Goal: Task Accomplishment & Management: Understand process/instructions

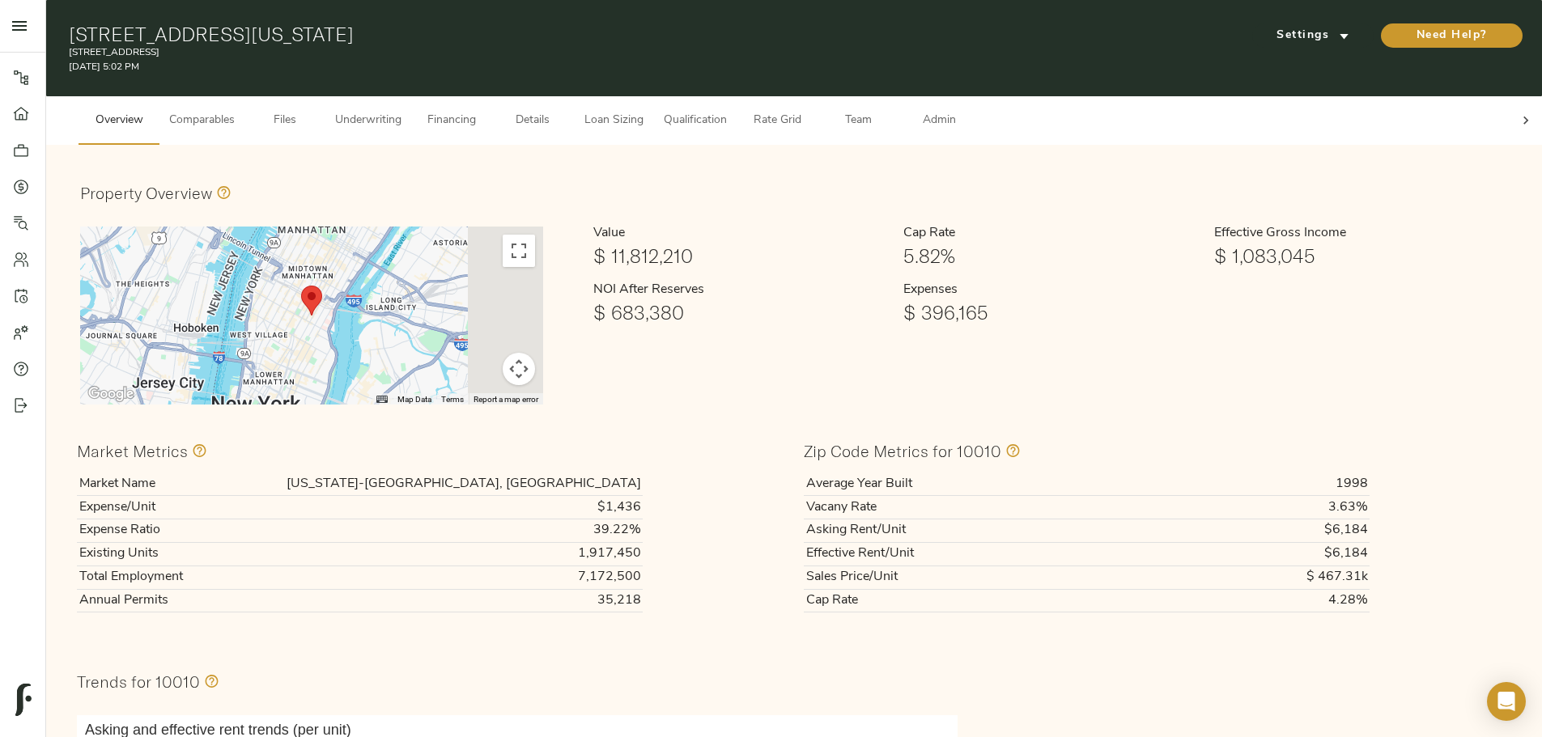
click at [1509, 108] on div at bounding box center [1525, 120] width 32 height 49
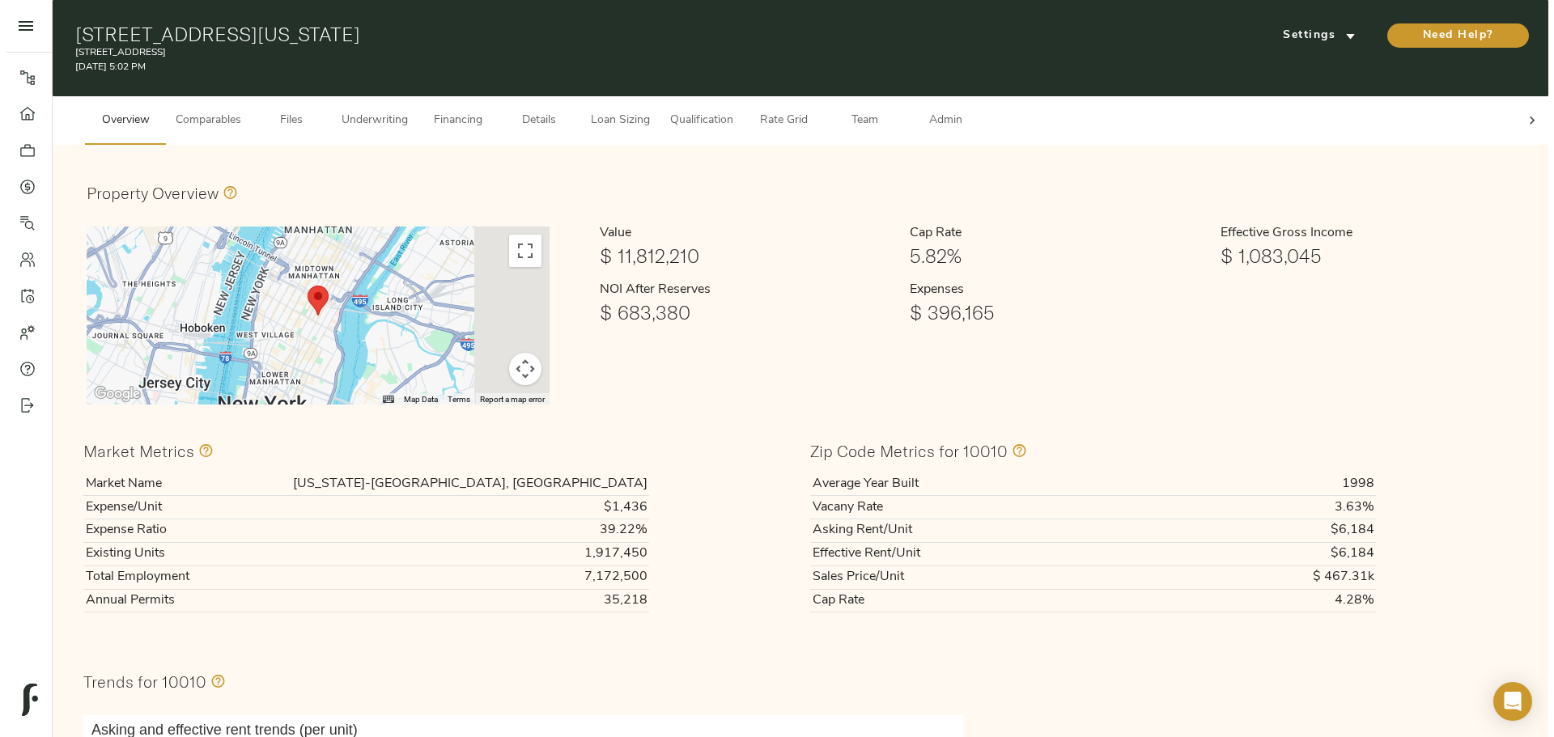
scroll to position [0, 70]
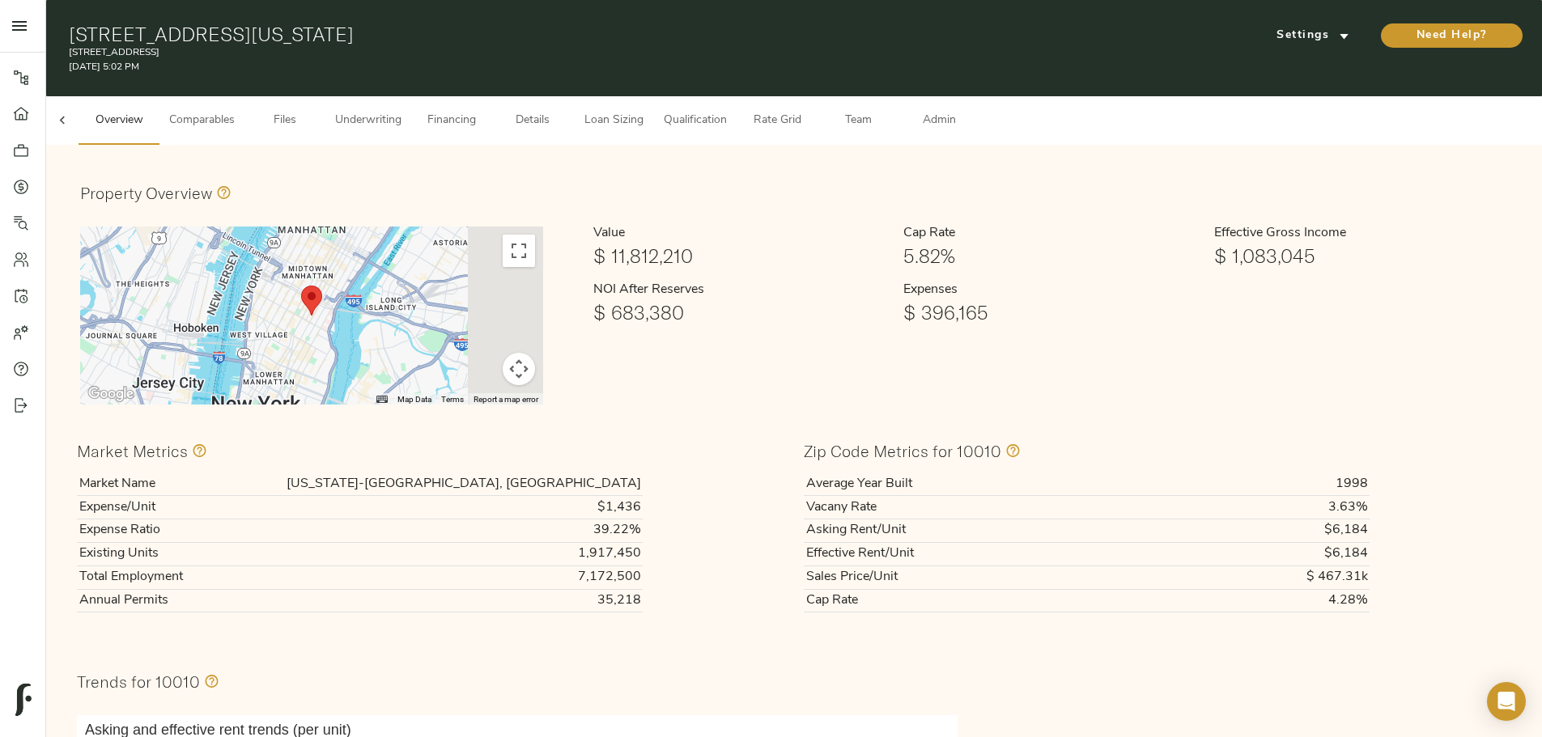
click at [969, 111] on span "Admin" at bounding box center [939, 121] width 62 height 20
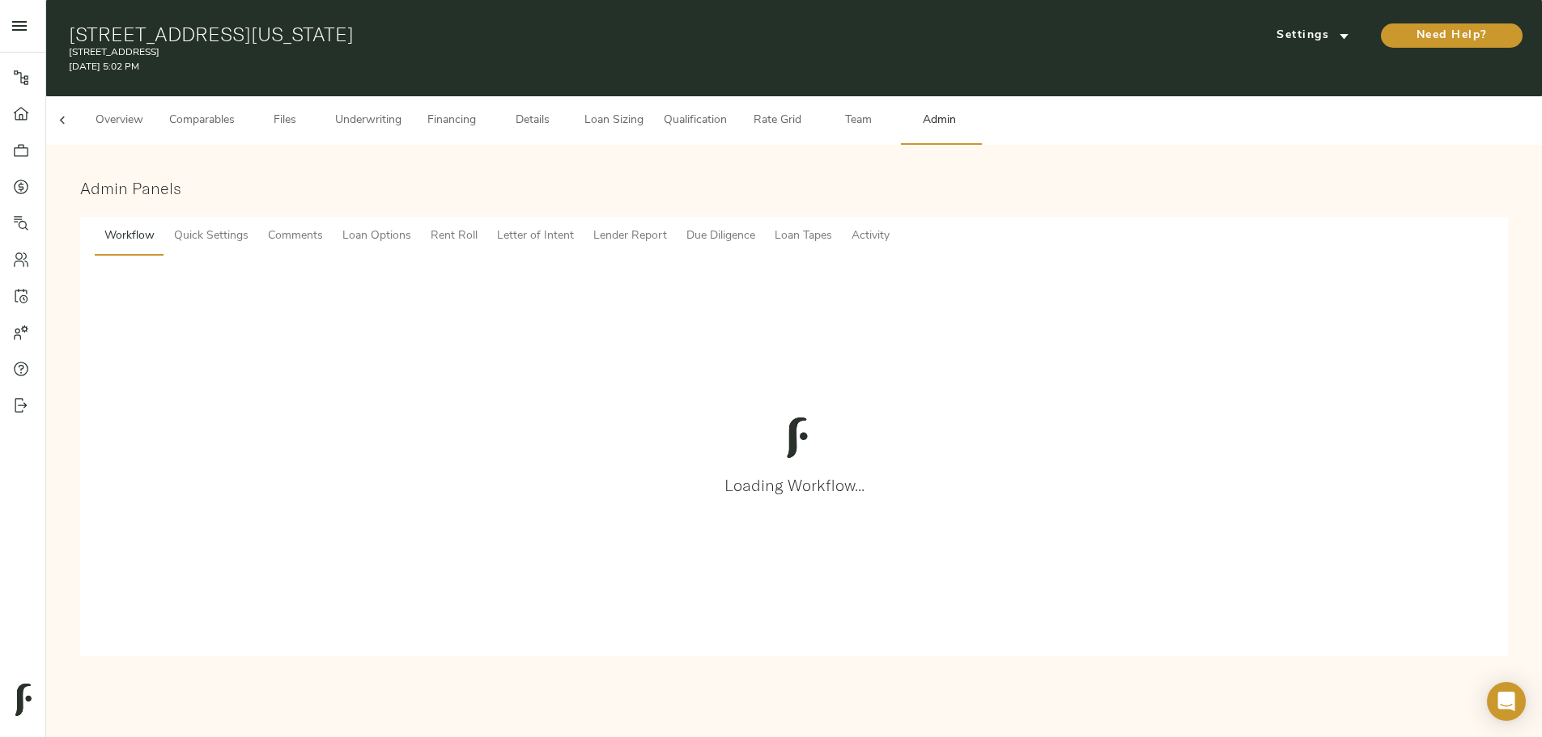
scroll to position [0, 63]
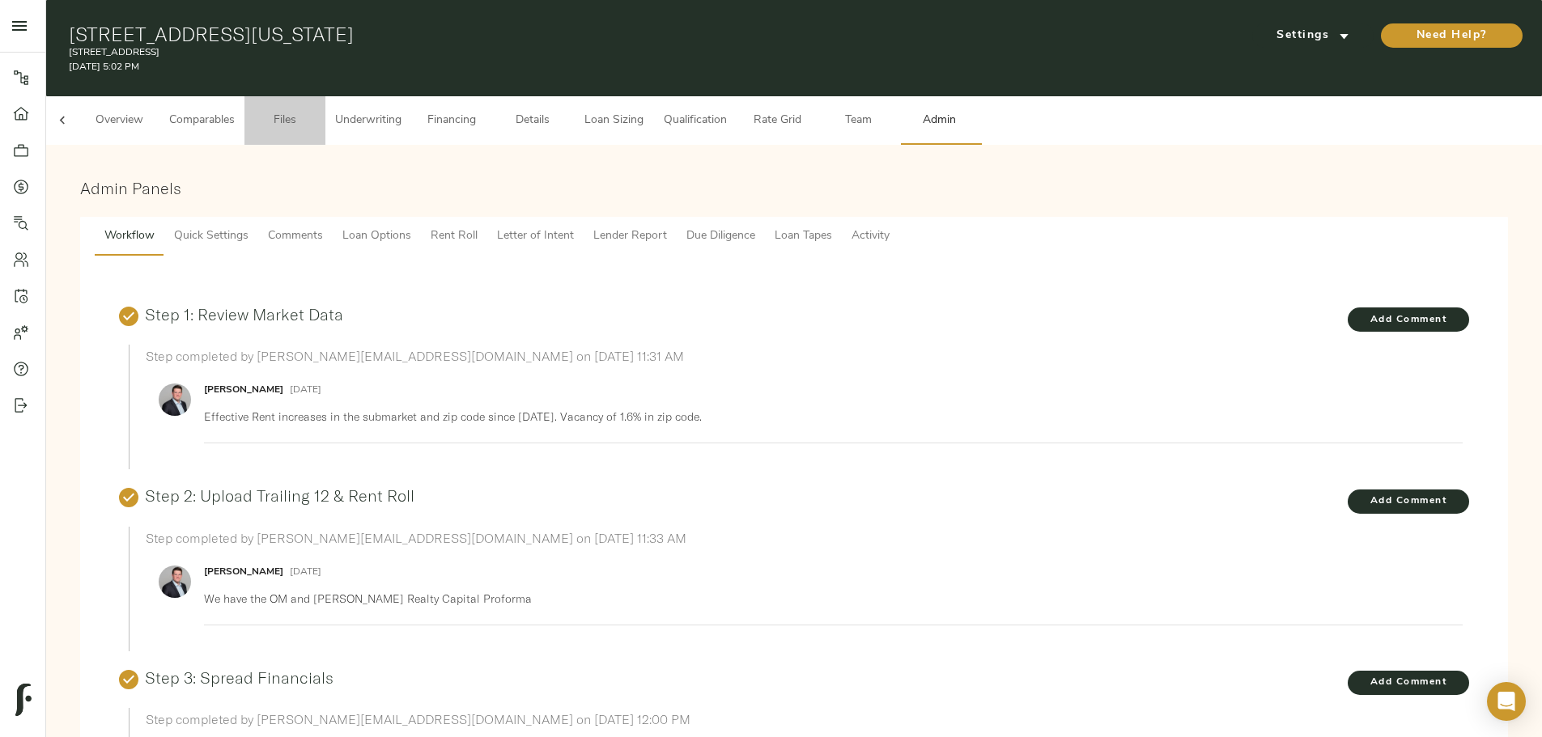
click at [316, 111] on span "Files" at bounding box center [285, 121] width 62 height 20
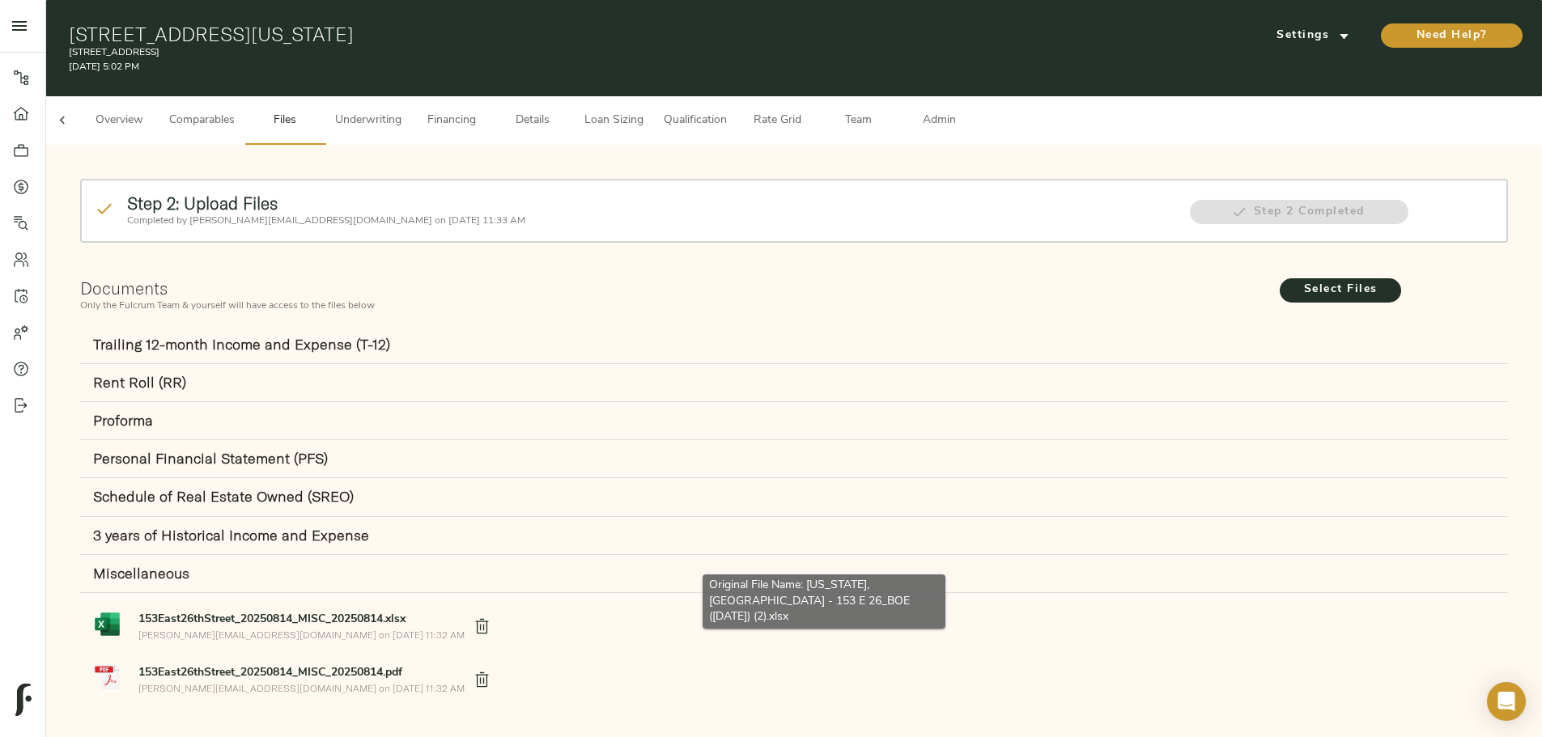
click at [405, 613] on strong "153East26thStreet_20250814_MISC_20250814.xlsx" at bounding box center [271, 619] width 267 height 12
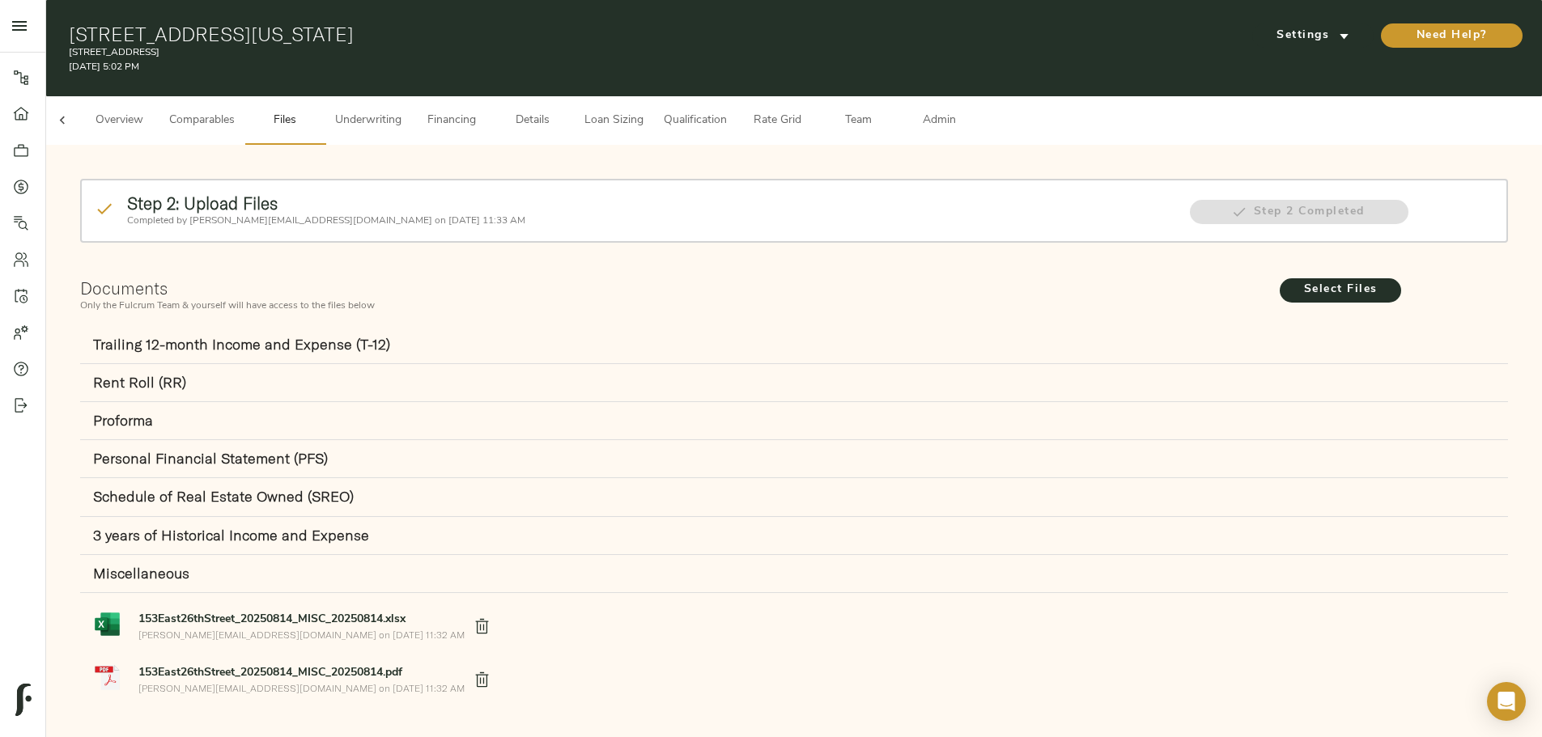
click at [175, 145] on div "Step 2: Upload Files Completed by justin@fulcrumlendingcorp.com on August 14, 2…" at bounding box center [793, 449] width 1495 height 609
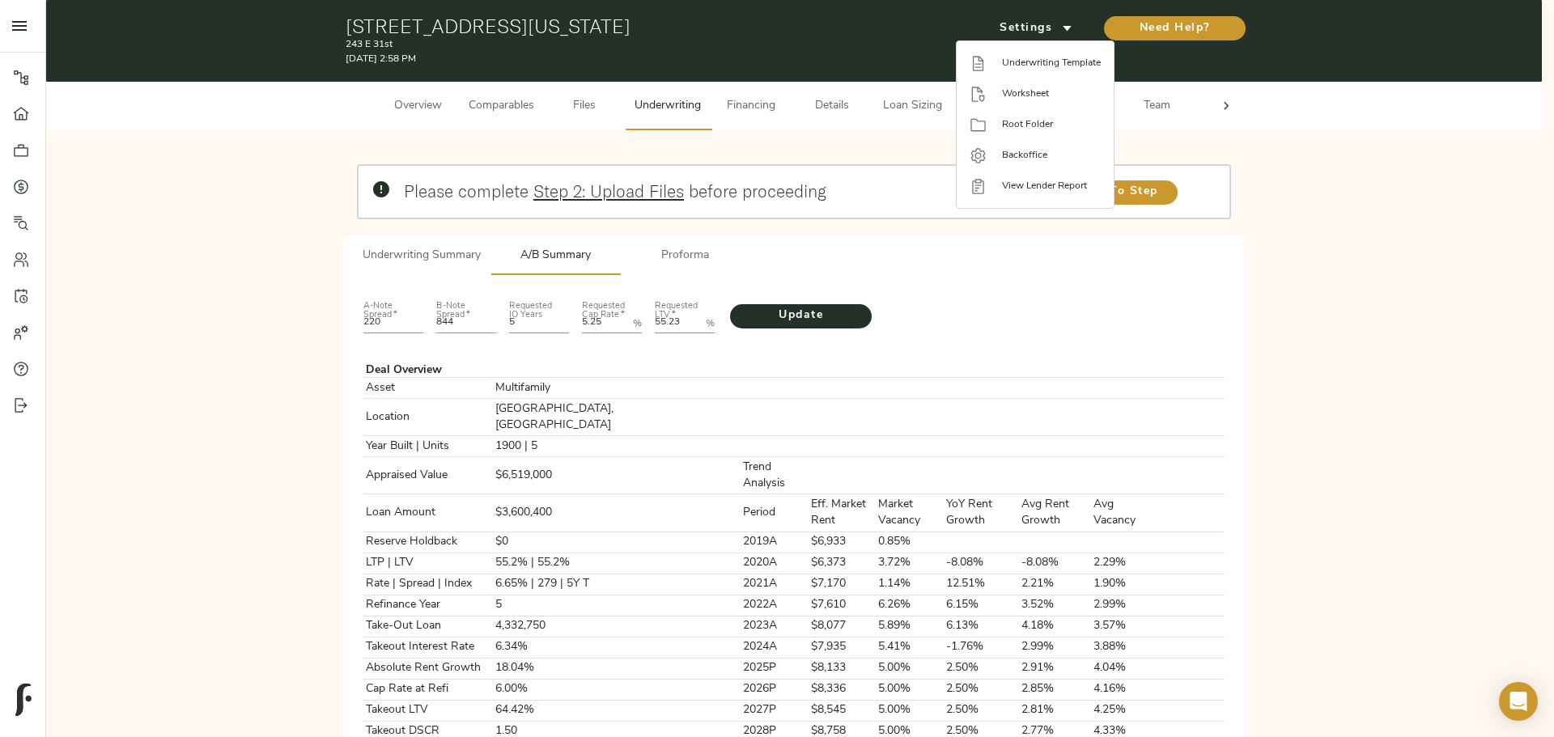
click at [682, 141] on div at bounding box center [777, 368] width 1554 height 737
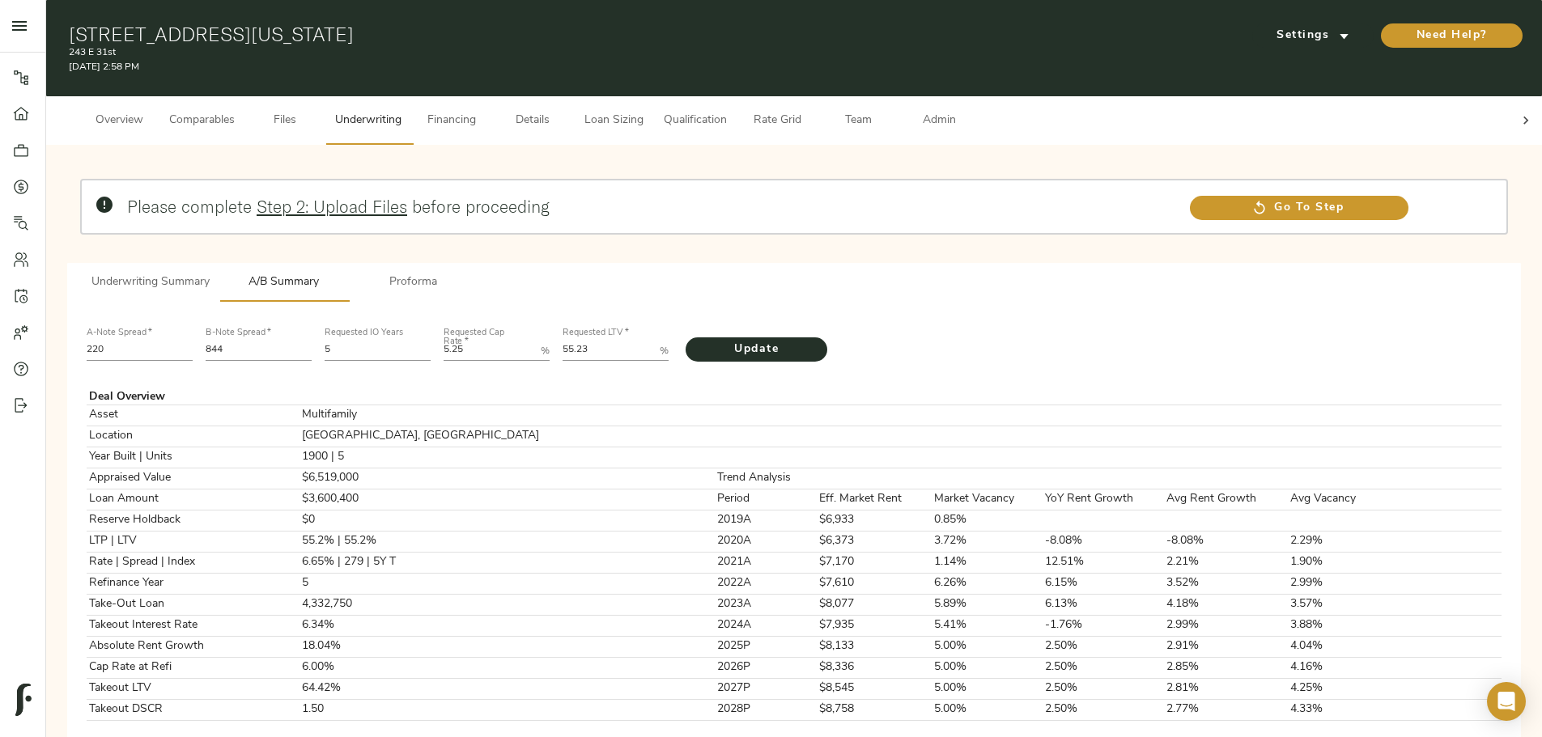
click at [689, 172] on div "Please complete Step 2: Upload Files before proceeding Go To Step" at bounding box center [794, 220] width 1440 height 97
drag, startPoint x: 829, startPoint y: 196, endPoint x: 692, endPoint y: 201, distance: 137.7
click at [692, 201] on h2 "Please complete Step 2: Upload Files before proceeding" at bounding box center [650, 207] width 1046 height 20
click at [704, 179] on div "Please complete Step 2: Upload Files before proceeding Go To Step" at bounding box center [794, 207] width 1428 height 56
